Goal: Task Accomplishment & Management: Manage account settings

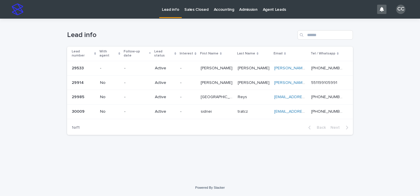
click at [170, 10] on p "Lead info" at bounding box center [170, 6] width 17 height 12
click at [196, 109] on p "-" at bounding box center [187, 111] width 15 height 5
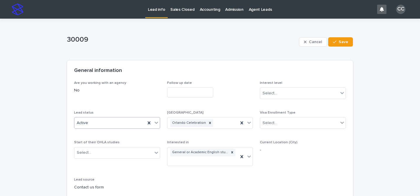
click at [153, 124] on icon at bounding box center [156, 123] width 6 height 6
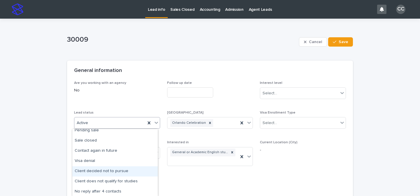
scroll to position [29, 0]
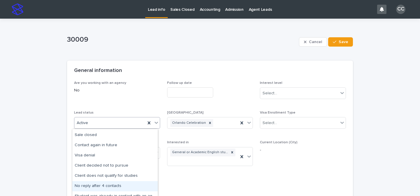
click at [126, 185] on div "No reply after 4 contacts" at bounding box center [114, 186] width 85 height 10
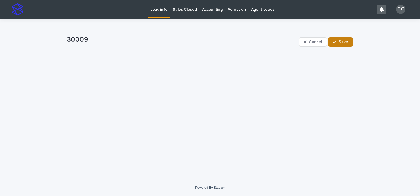
click at [348, 43] on button "Save" at bounding box center [340, 41] width 25 height 9
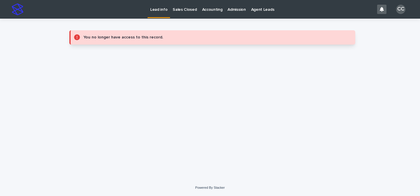
click at [160, 11] on p "Lead info" at bounding box center [158, 6] width 17 height 12
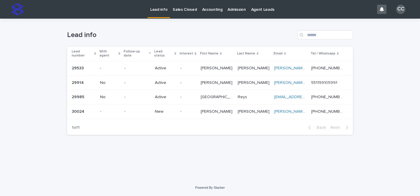
click at [212, 108] on p "[PERSON_NAME]" at bounding box center [217, 111] width 33 height 6
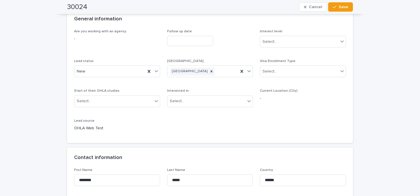
scroll to position [48, 0]
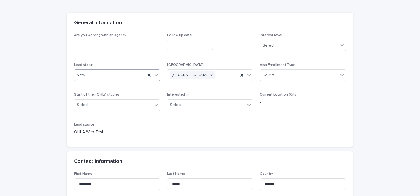
click at [154, 74] on icon at bounding box center [156, 75] width 6 height 6
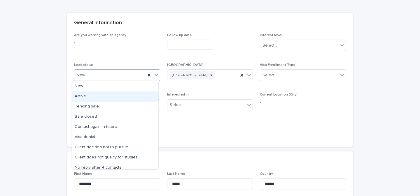
click at [130, 97] on div "Active" at bounding box center [114, 97] width 85 height 10
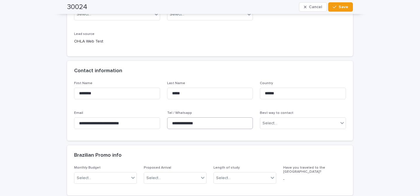
scroll to position [139, 0]
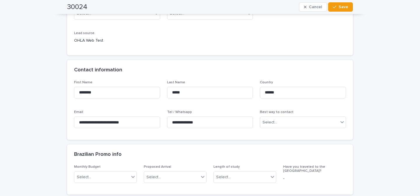
click at [199, 115] on div "**********" at bounding box center [210, 121] width 86 height 23
click at [201, 120] on input "**********" at bounding box center [210, 123] width 86 height 12
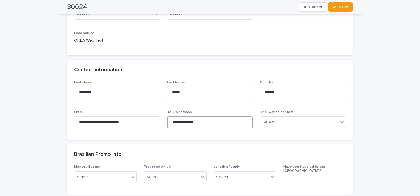
click at [201, 120] on input "**********" at bounding box center [210, 123] width 86 height 12
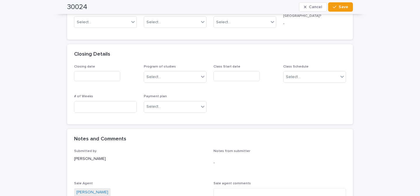
scroll to position [295, 0]
click at [343, 9] on span "Save" at bounding box center [343, 7] width 10 height 4
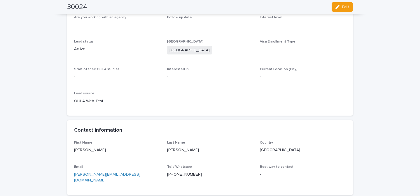
scroll to position [0, 0]
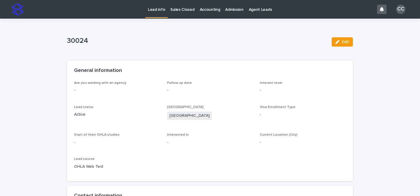
click at [158, 12] on link "Lead info" at bounding box center [156, 8] width 22 height 17
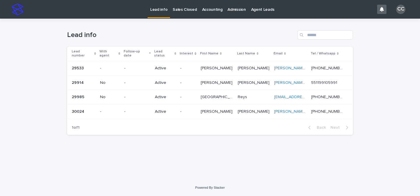
click at [196, 109] on p "-" at bounding box center [187, 111] width 15 height 5
